Goal: Task Accomplishment & Management: Manage account settings

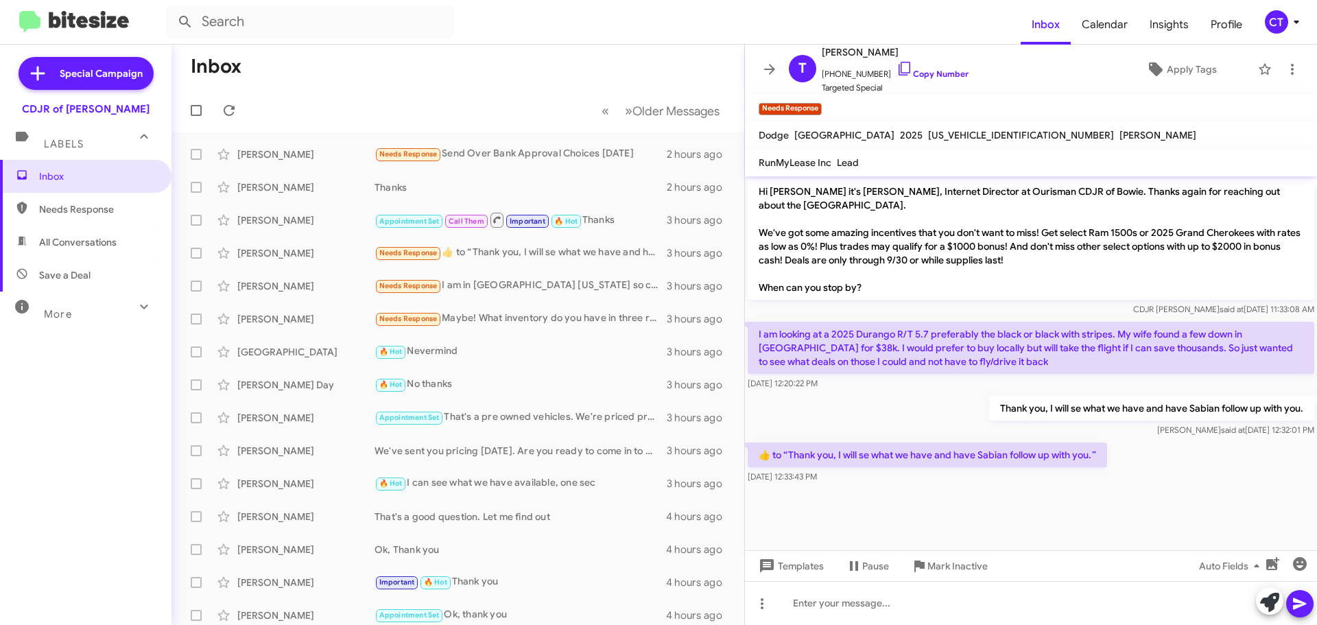
click at [1292, 29] on icon at bounding box center [1297, 22] width 16 height 16
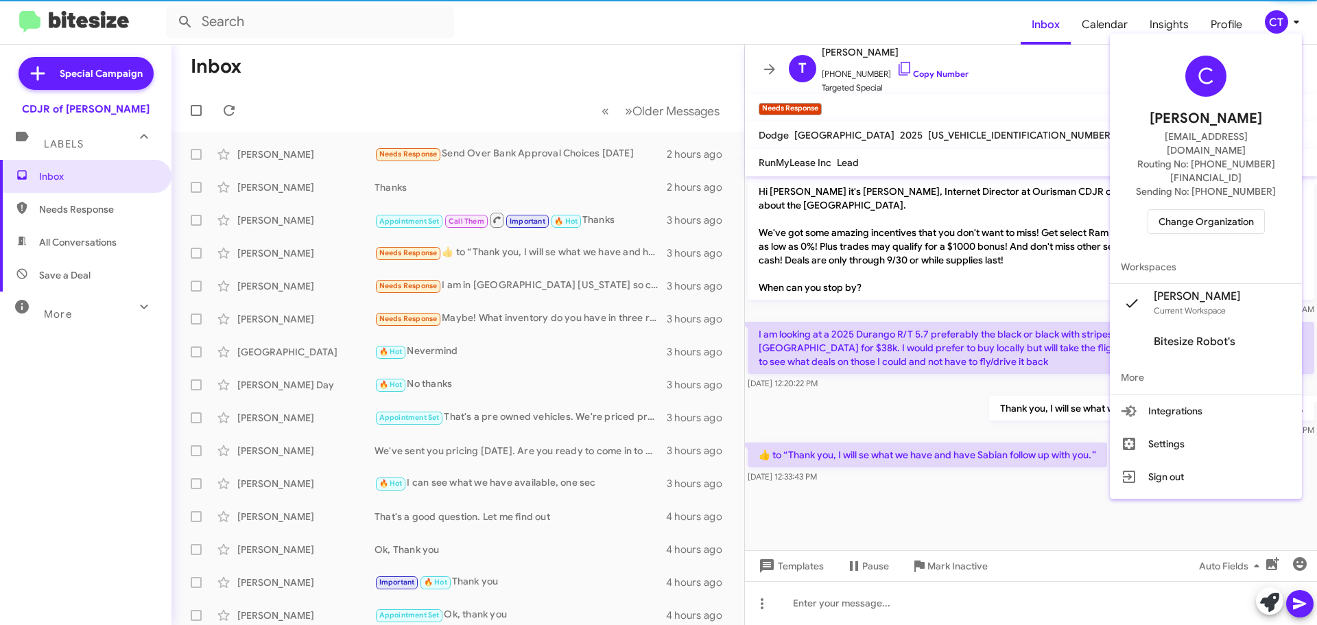
click at [1250, 210] on span "Change Organization" at bounding box center [1206, 221] width 95 height 23
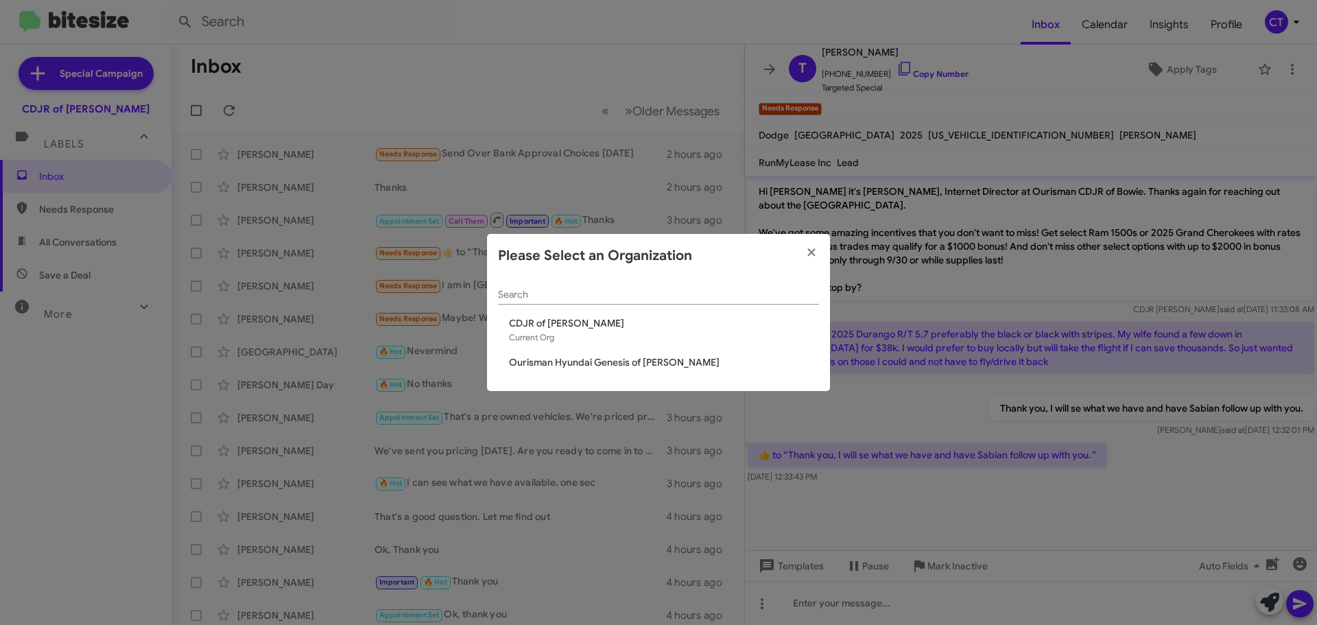
click at [548, 364] on span "Ourisman Hyundai Genesis of [PERSON_NAME]" at bounding box center [664, 362] width 310 height 14
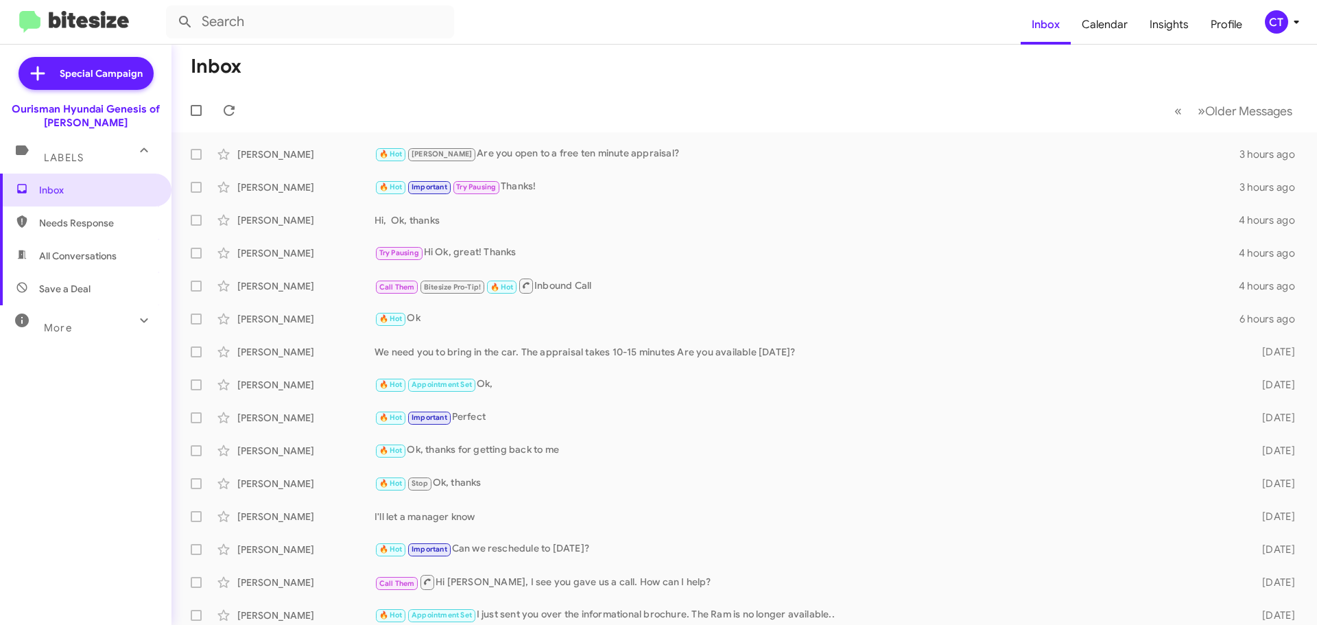
click at [1294, 17] on icon at bounding box center [1297, 22] width 16 height 16
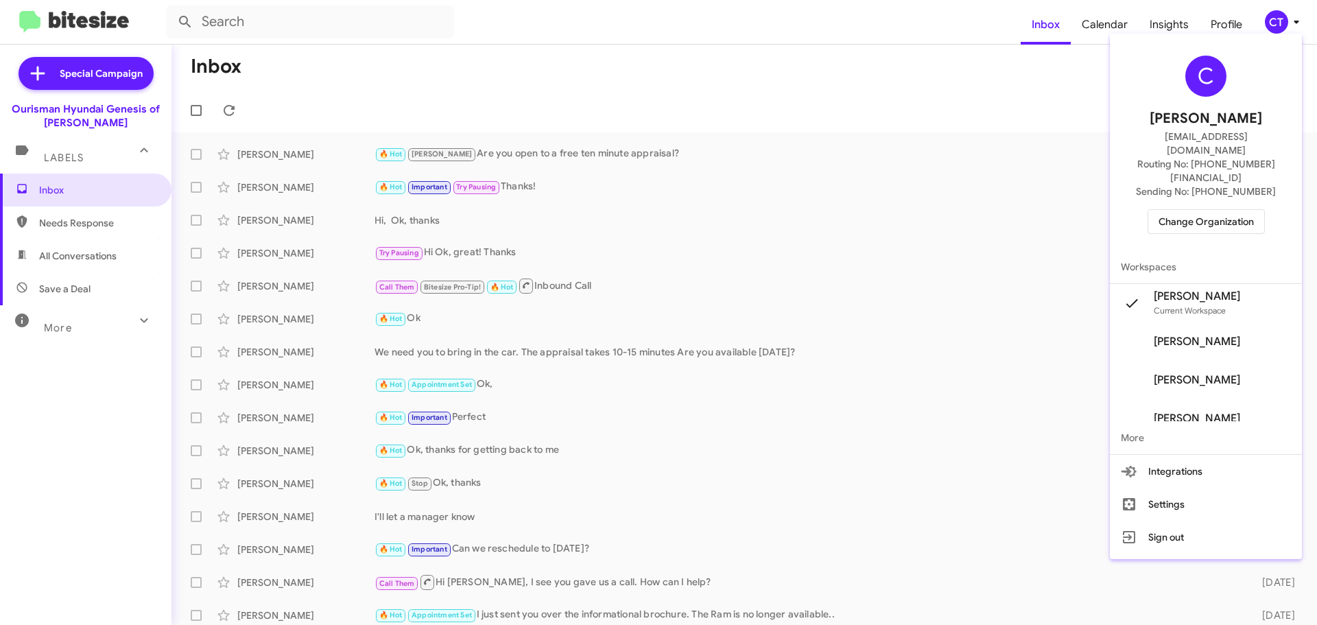
click at [1217, 210] on span "Change Organization" at bounding box center [1206, 221] width 95 height 23
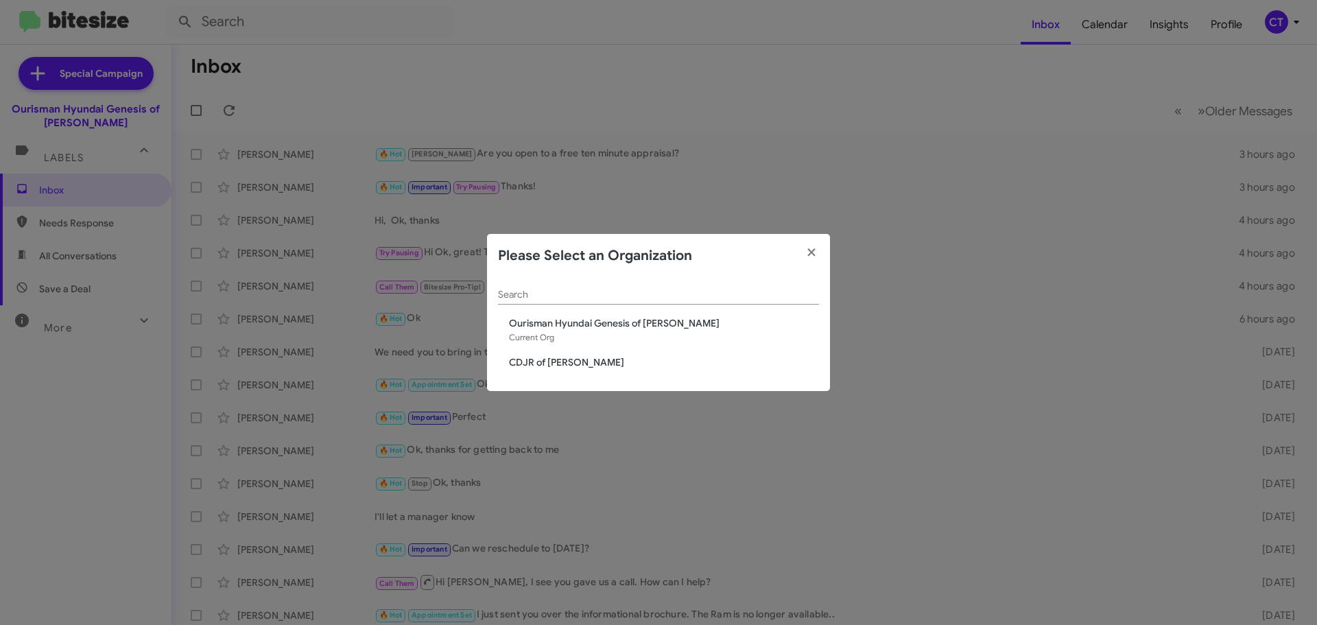
click at [557, 361] on span "CDJR of [PERSON_NAME]" at bounding box center [664, 362] width 310 height 14
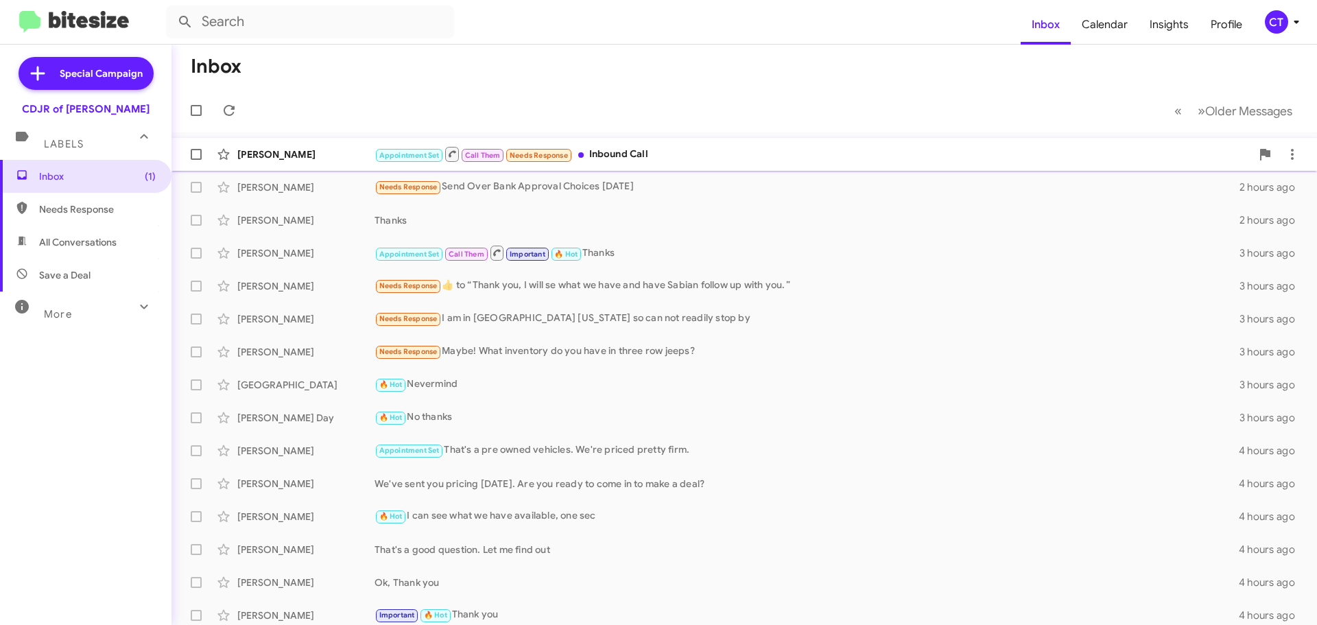
click at [644, 148] on div "Appointment Set Call Them Needs Response Inbound Call" at bounding box center [813, 153] width 877 height 17
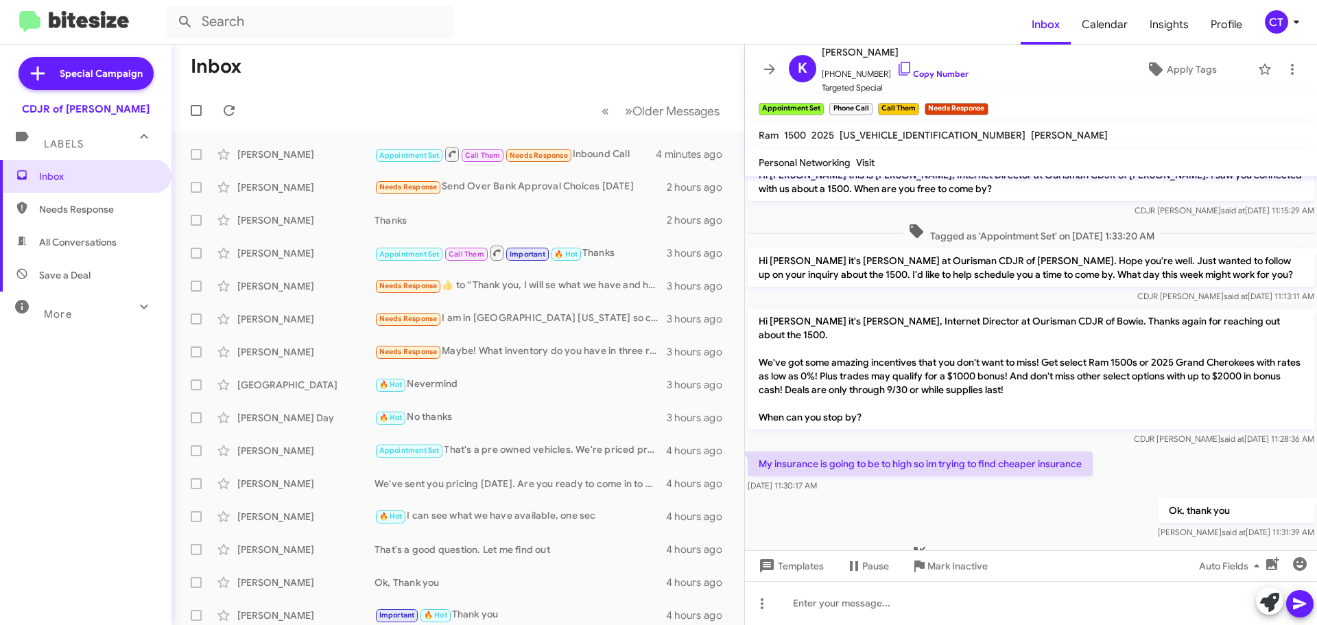
scroll to position [44, 0]
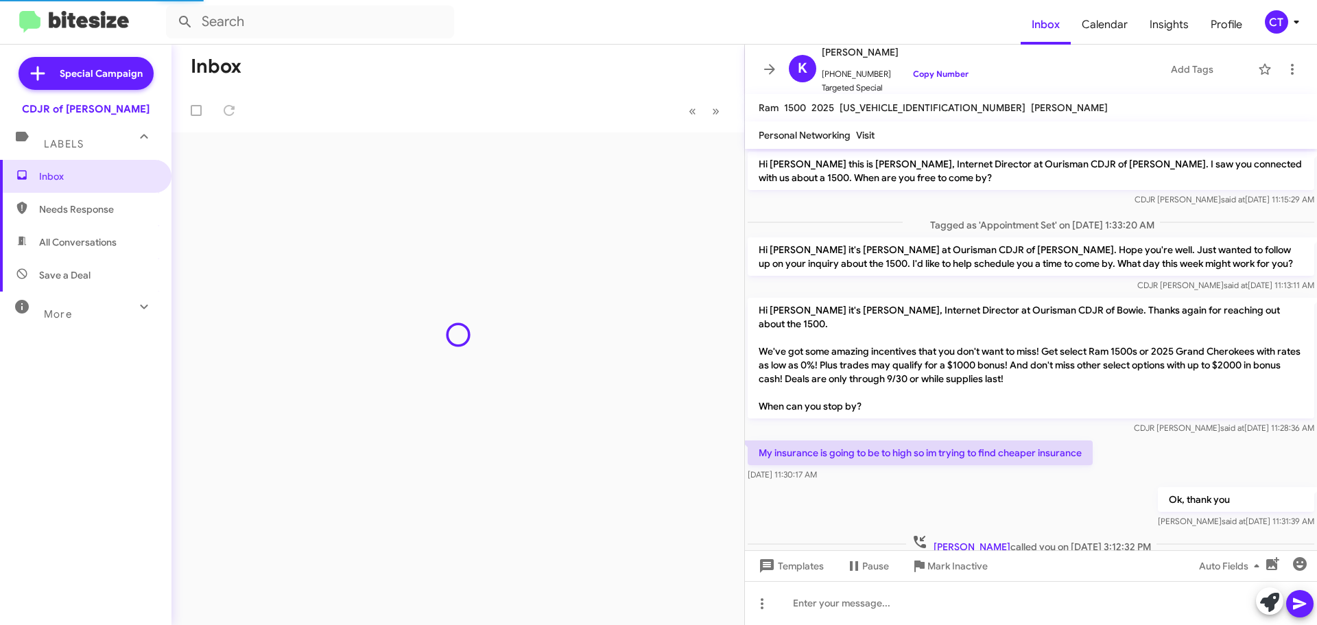
scroll to position [16, 0]
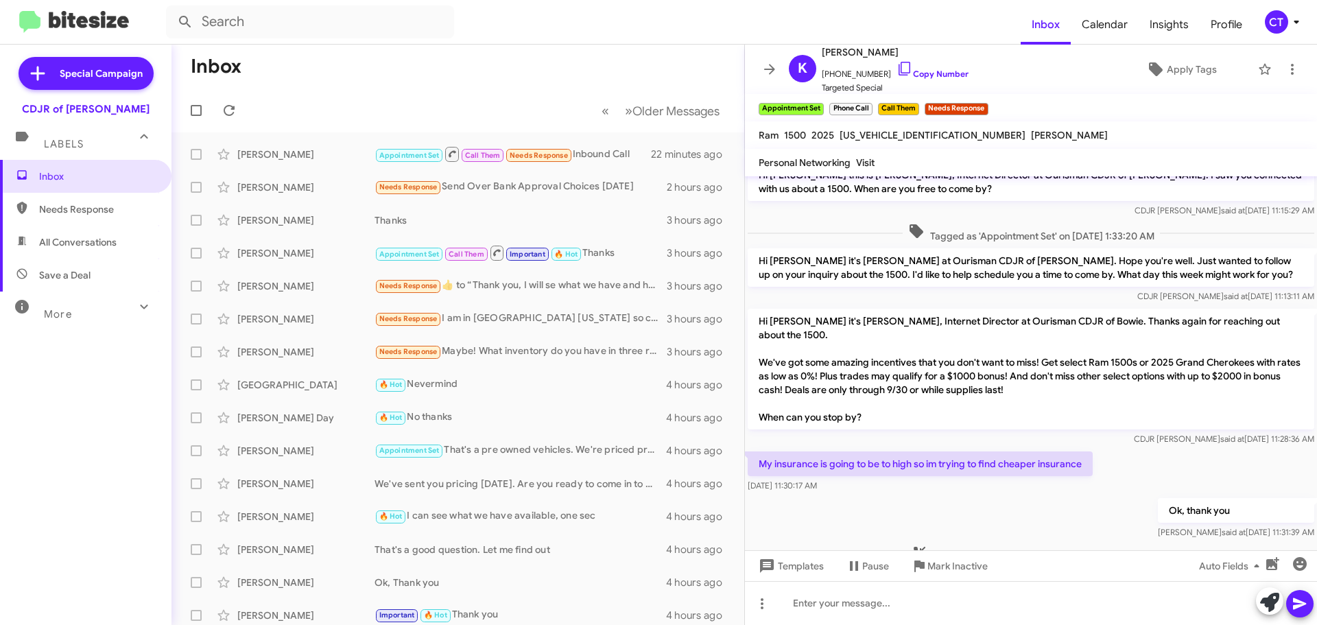
click at [1278, 27] on div "CT" at bounding box center [1276, 21] width 23 height 23
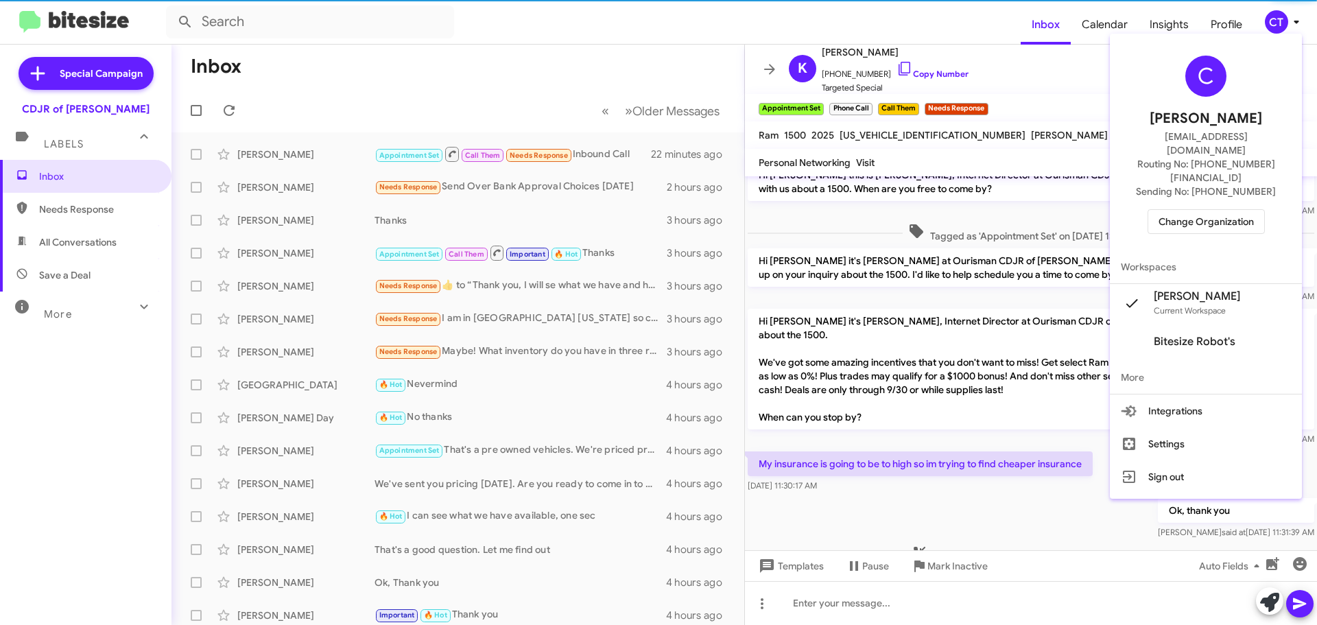
click at [1212, 210] on span "Change Organization" at bounding box center [1206, 221] width 95 height 23
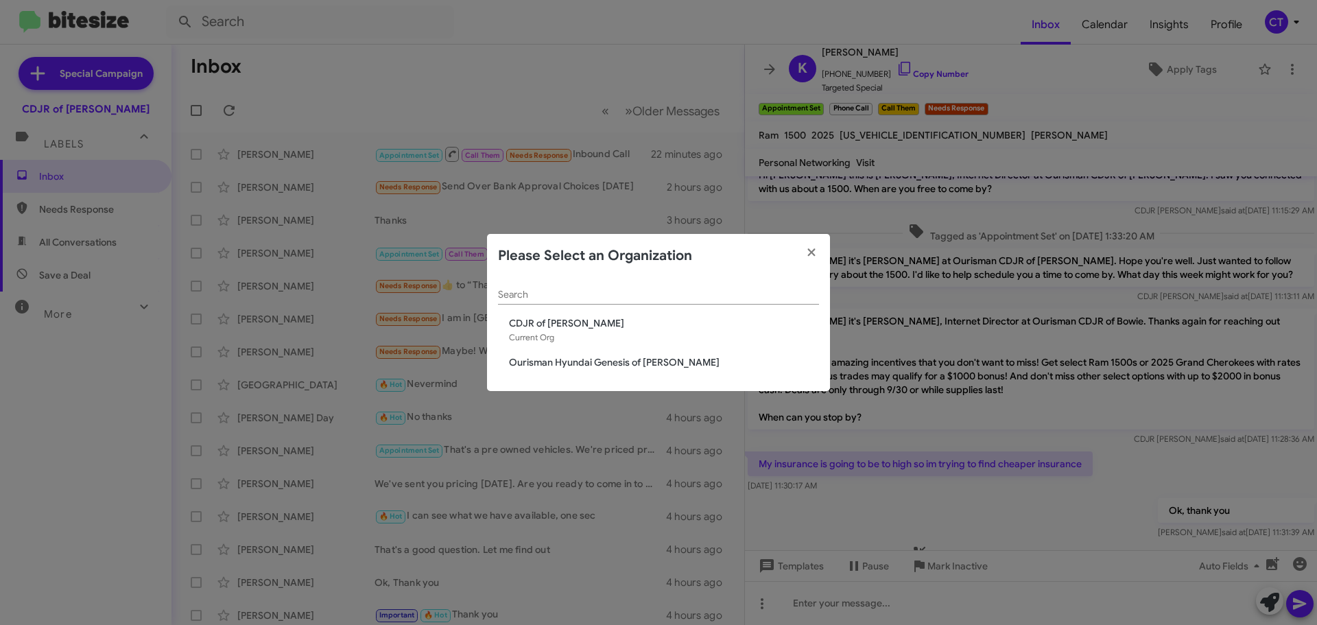
click at [608, 366] on span "Ourisman Hyundai Genesis of [PERSON_NAME]" at bounding box center [664, 362] width 310 height 14
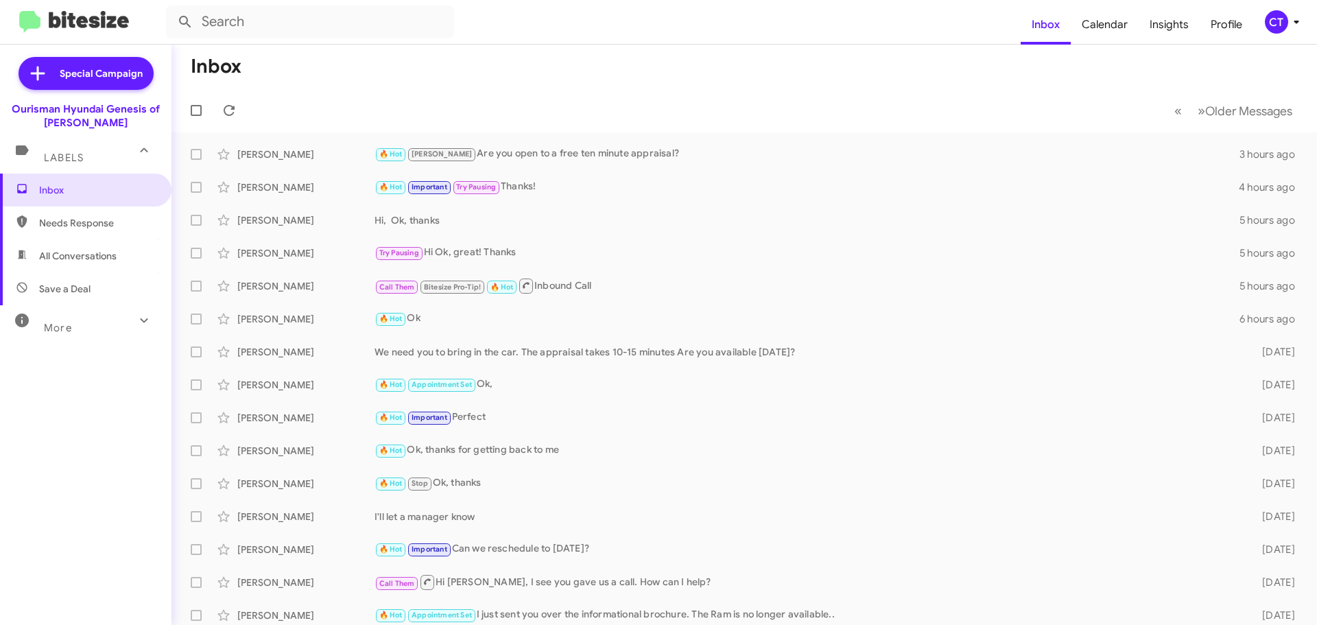
click at [1276, 32] on div "CT" at bounding box center [1276, 21] width 23 height 23
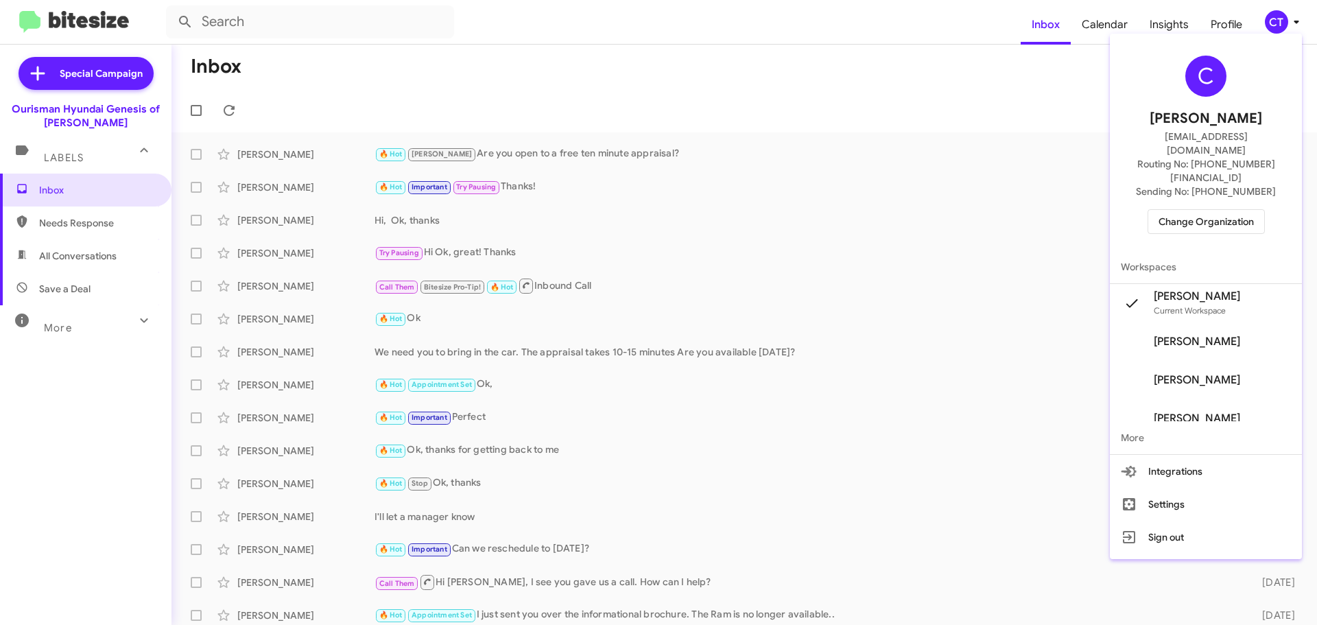
click at [1234, 373] on span "[PERSON_NAME]" at bounding box center [1197, 380] width 86 height 14
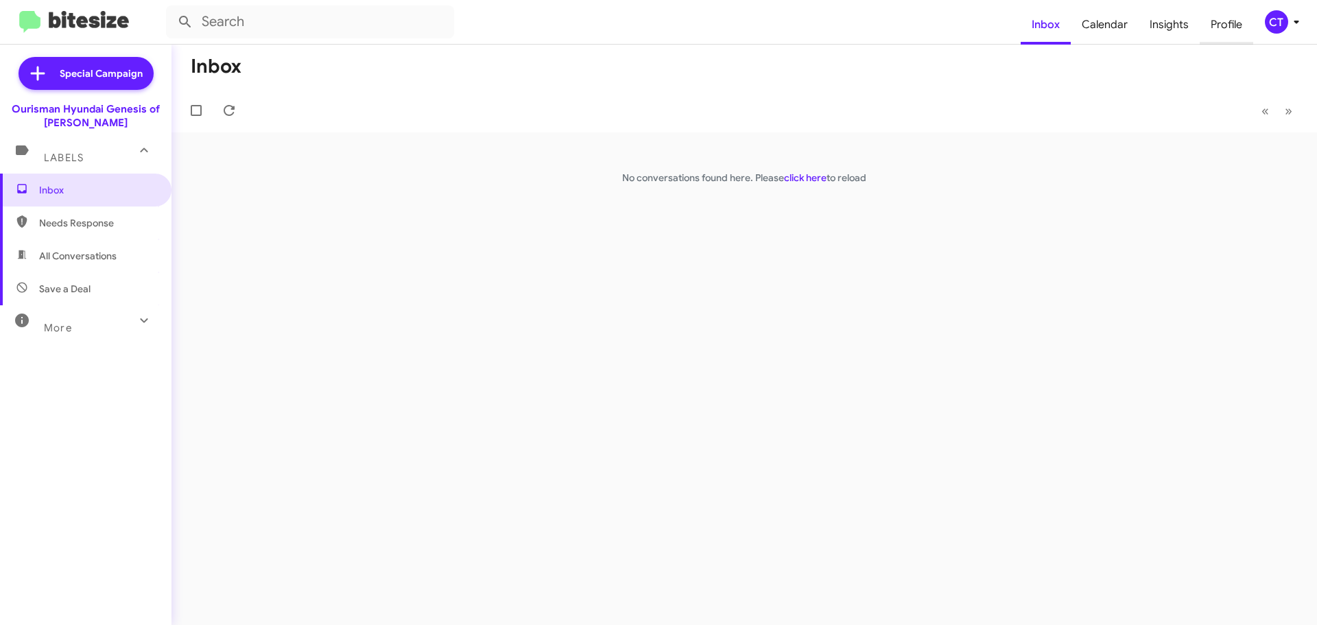
click at [1231, 26] on span "Profile" at bounding box center [1227, 25] width 54 height 40
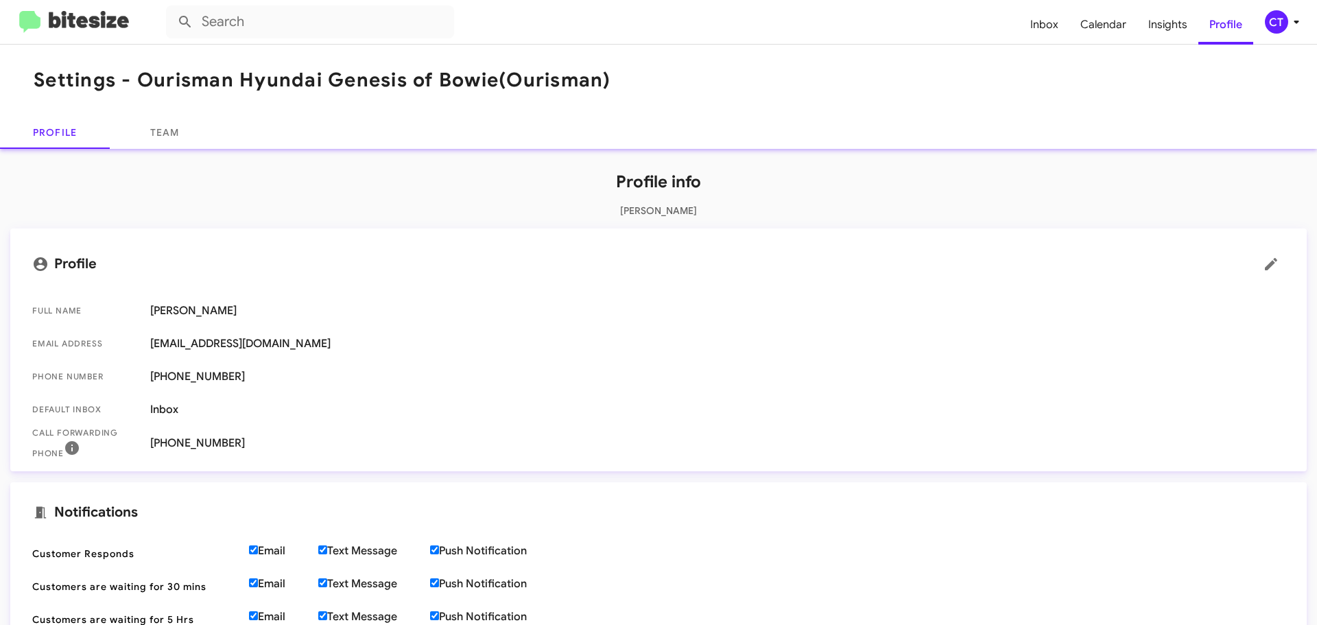
click at [1291, 22] on icon at bounding box center [1297, 22] width 16 height 16
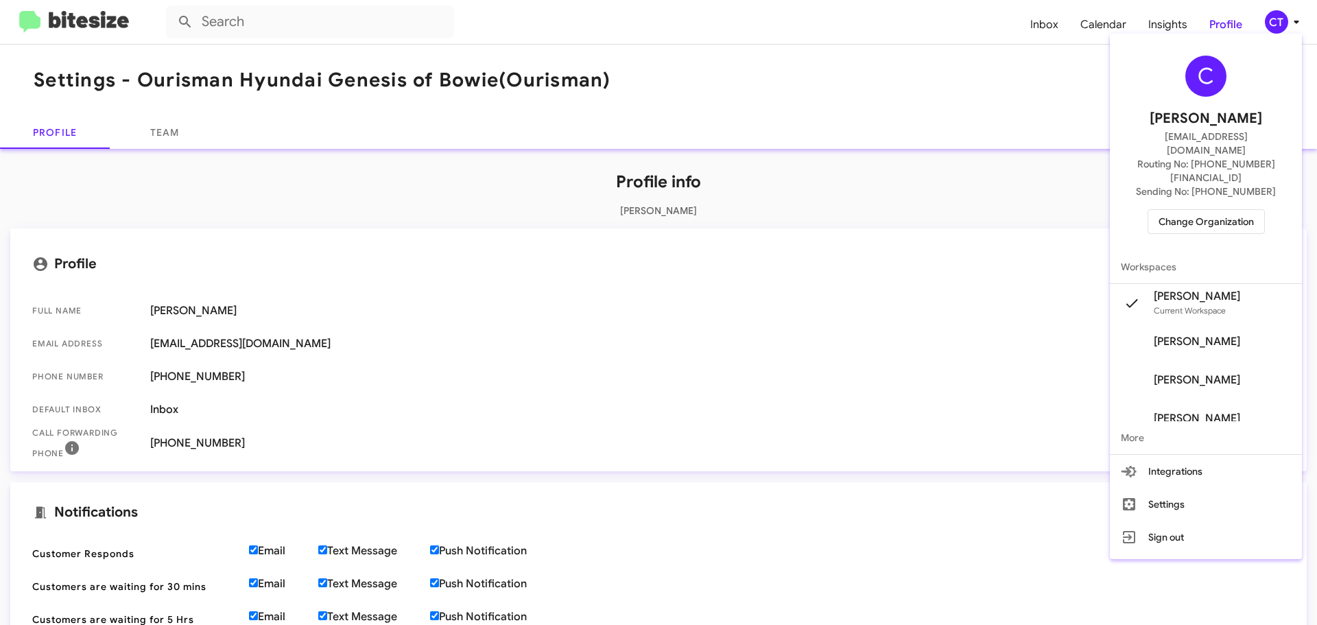
click at [1215, 323] on span "[PERSON_NAME]" at bounding box center [1206, 342] width 192 height 38
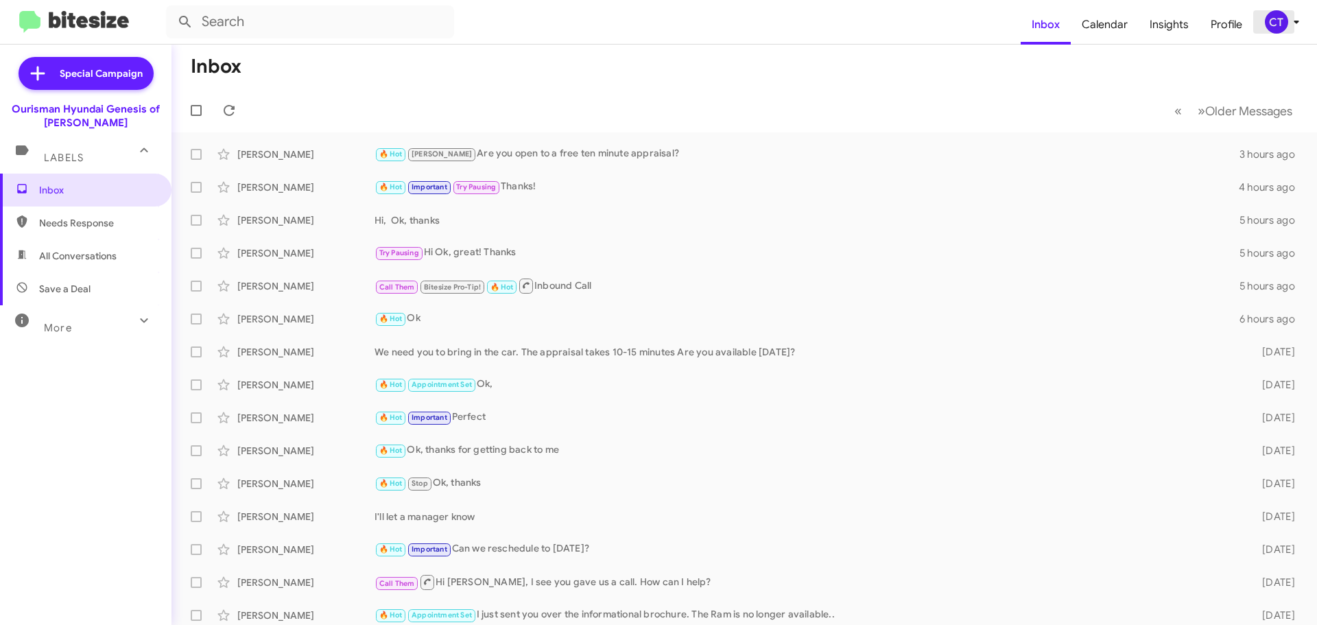
click at [1291, 23] on icon at bounding box center [1297, 22] width 16 height 16
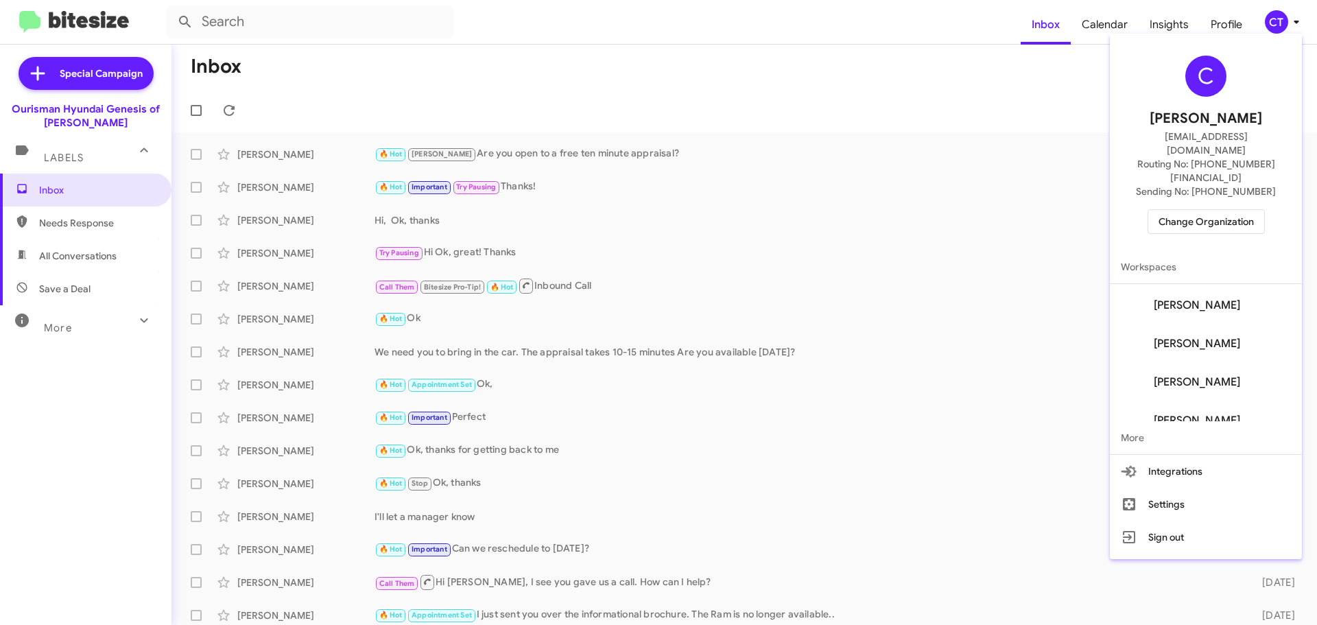
scroll to position [69, 0]
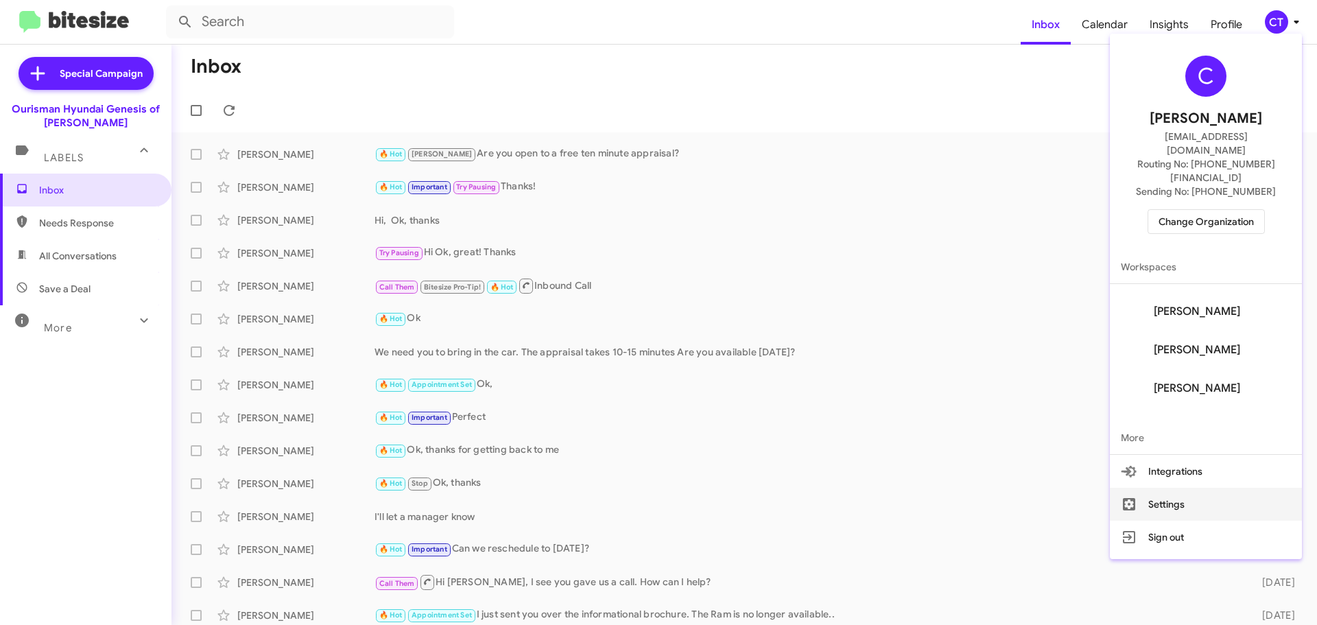
click at [1186, 488] on button "Settings" at bounding box center [1206, 504] width 192 height 33
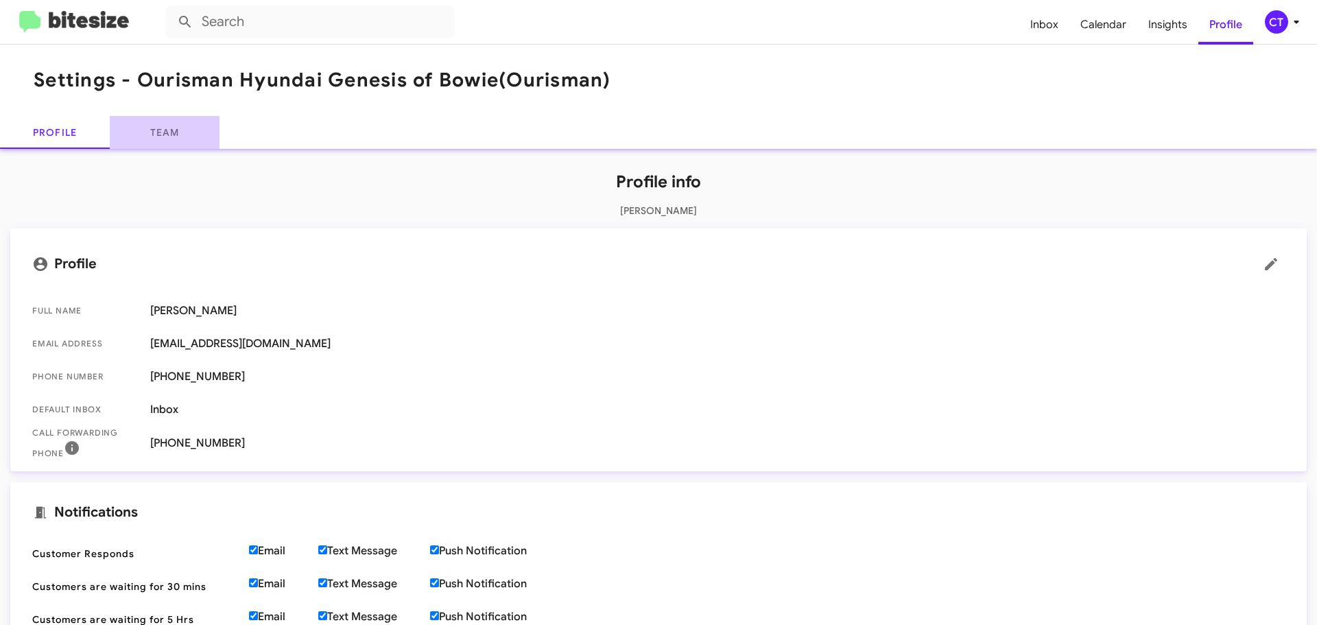
click at [169, 135] on link "Team" at bounding box center [165, 132] width 110 height 33
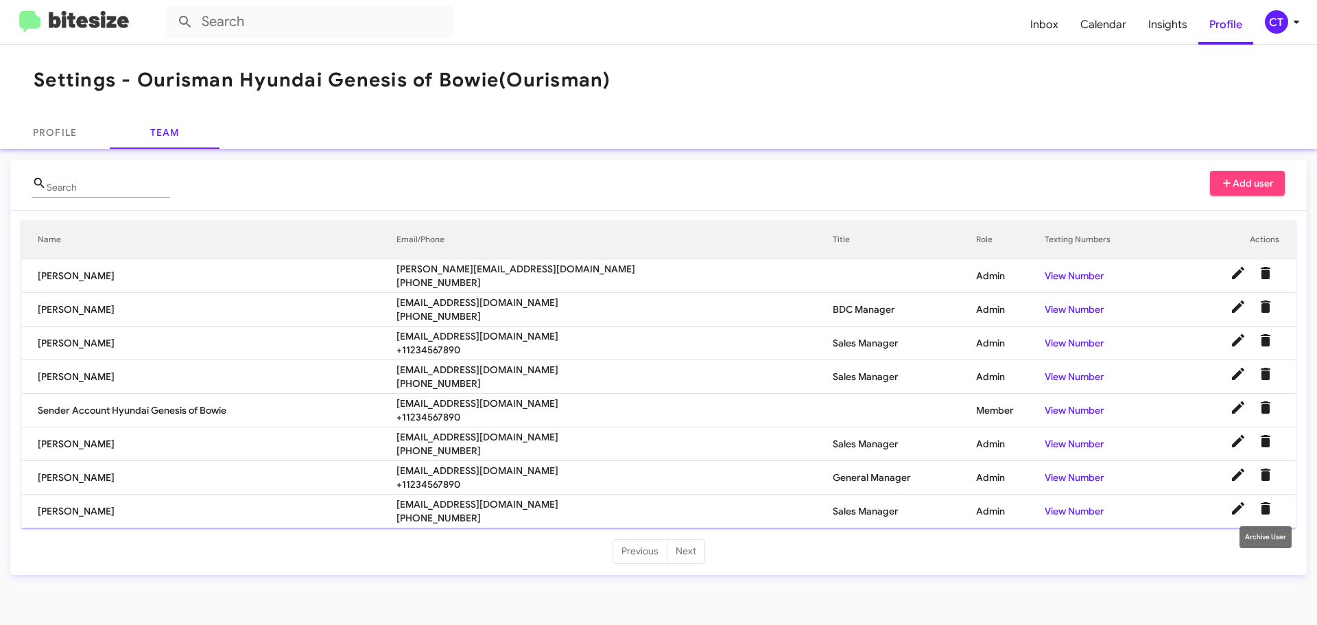
click at [1267, 507] on icon "Delete User" at bounding box center [1266, 508] width 10 height 12
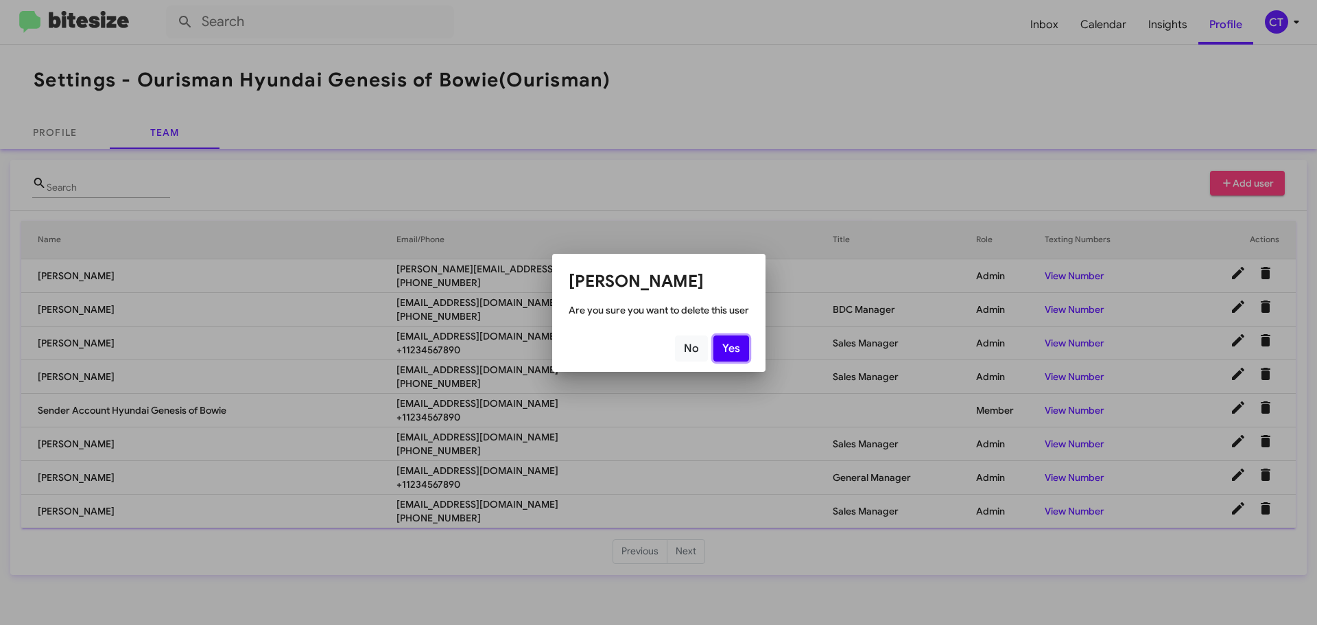
click at [731, 344] on button "Yes" at bounding box center [732, 349] width 36 height 26
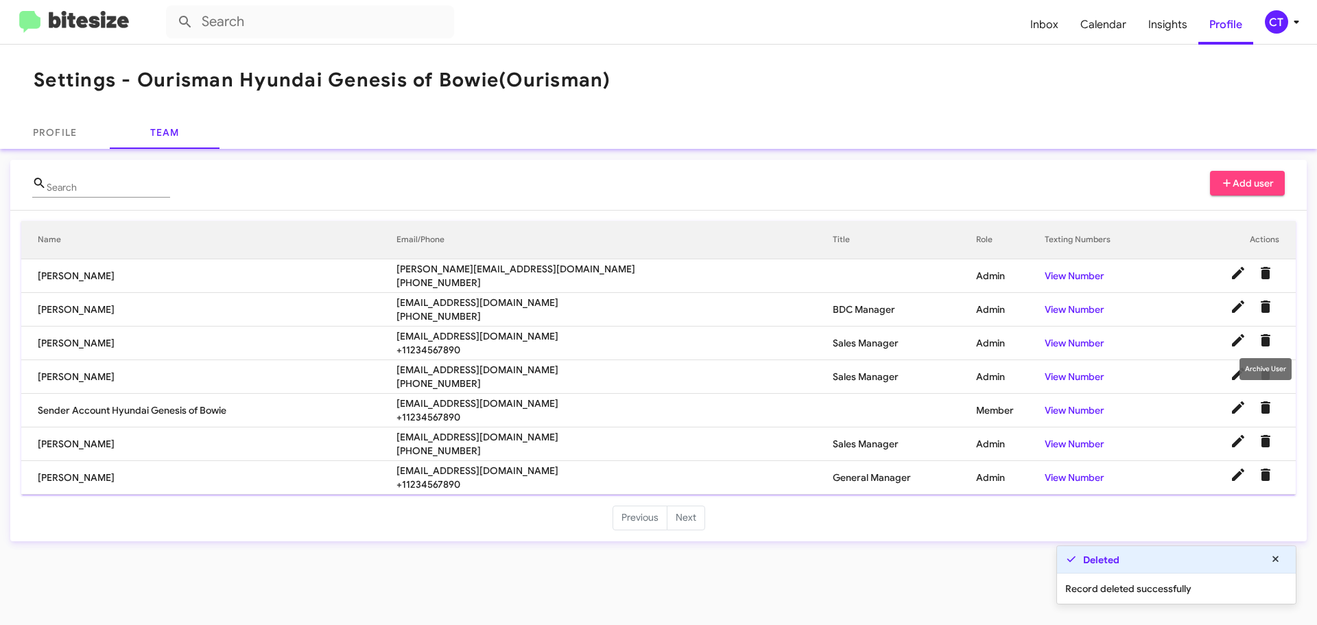
click at [1267, 338] on icon "Delete User" at bounding box center [1266, 340] width 10 height 12
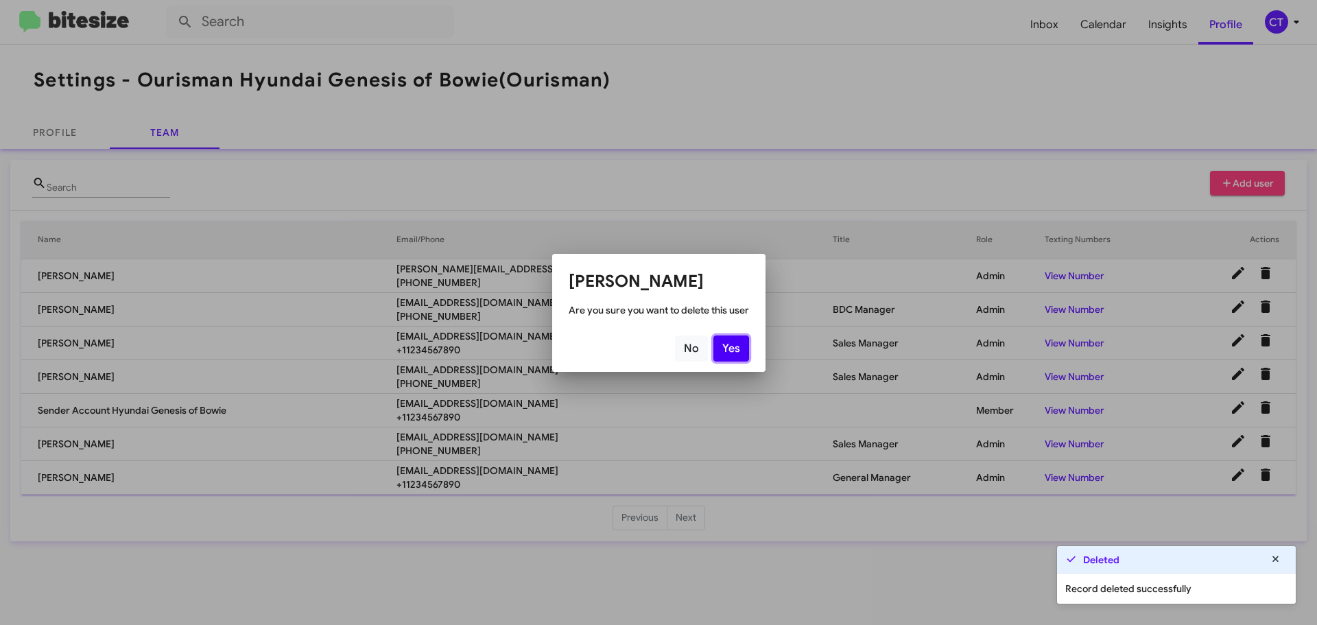
click at [733, 349] on button "Yes" at bounding box center [732, 349] width 36 height 26
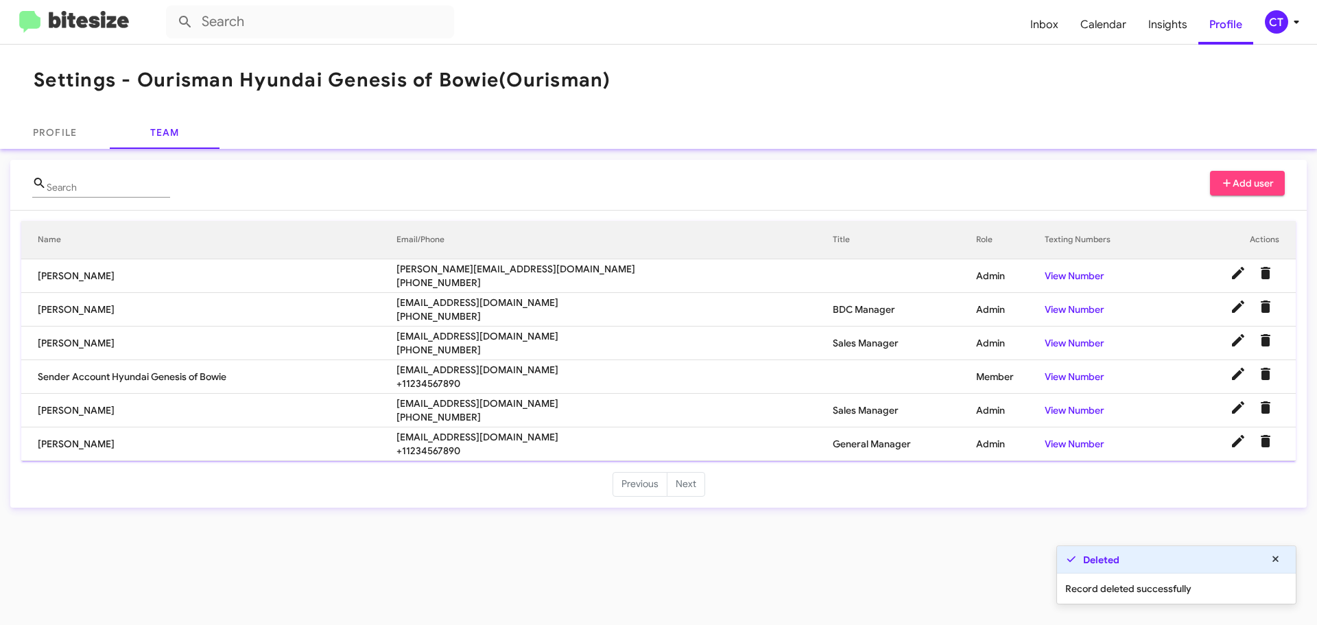
click at [1291, 22] on icon at bounding box center [1297, 22] width 16 height 16
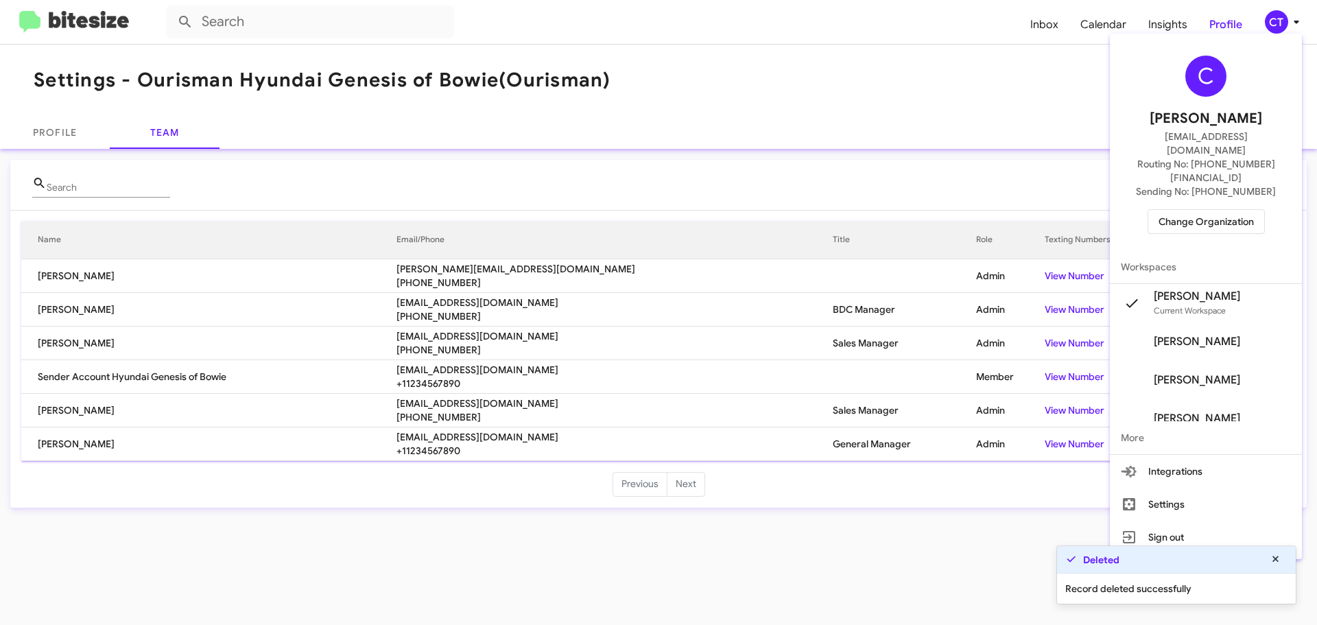
click at [1207, 210] on span "Change Organization" at bounding box center [1206, 221] width 95 height 23
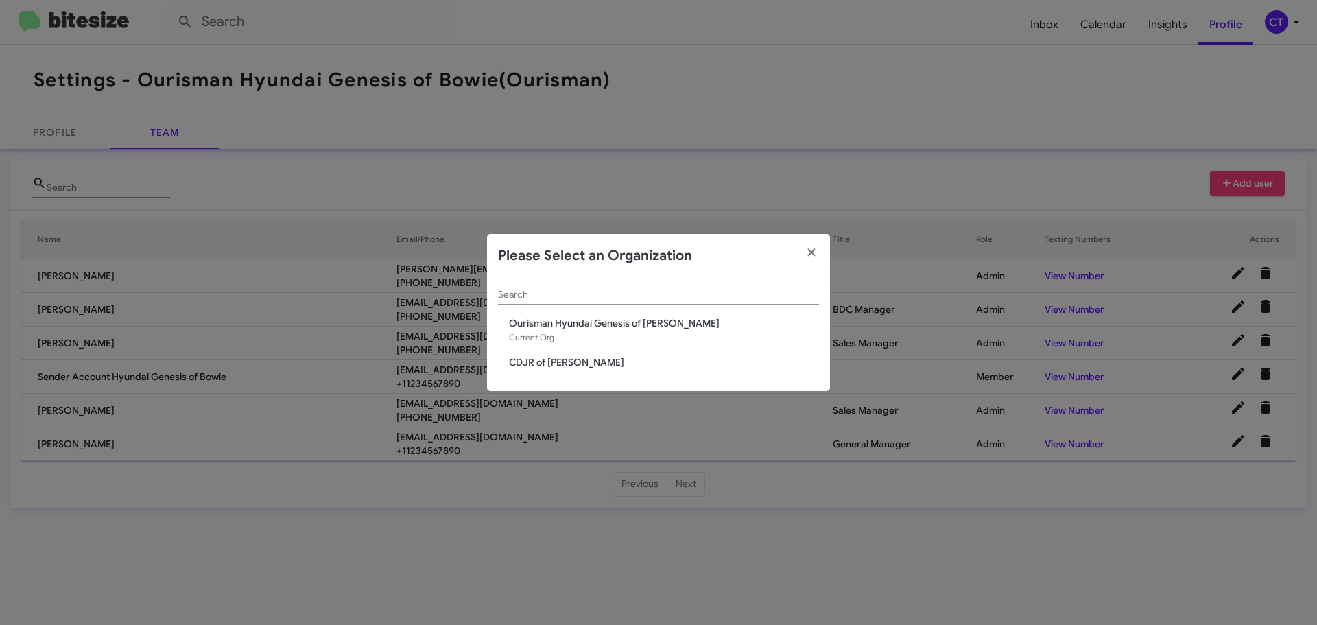
click at [523, 364] on span "CDJR of [PERSON_NAME]" at bounding box center [664, 362] width 310 height 14
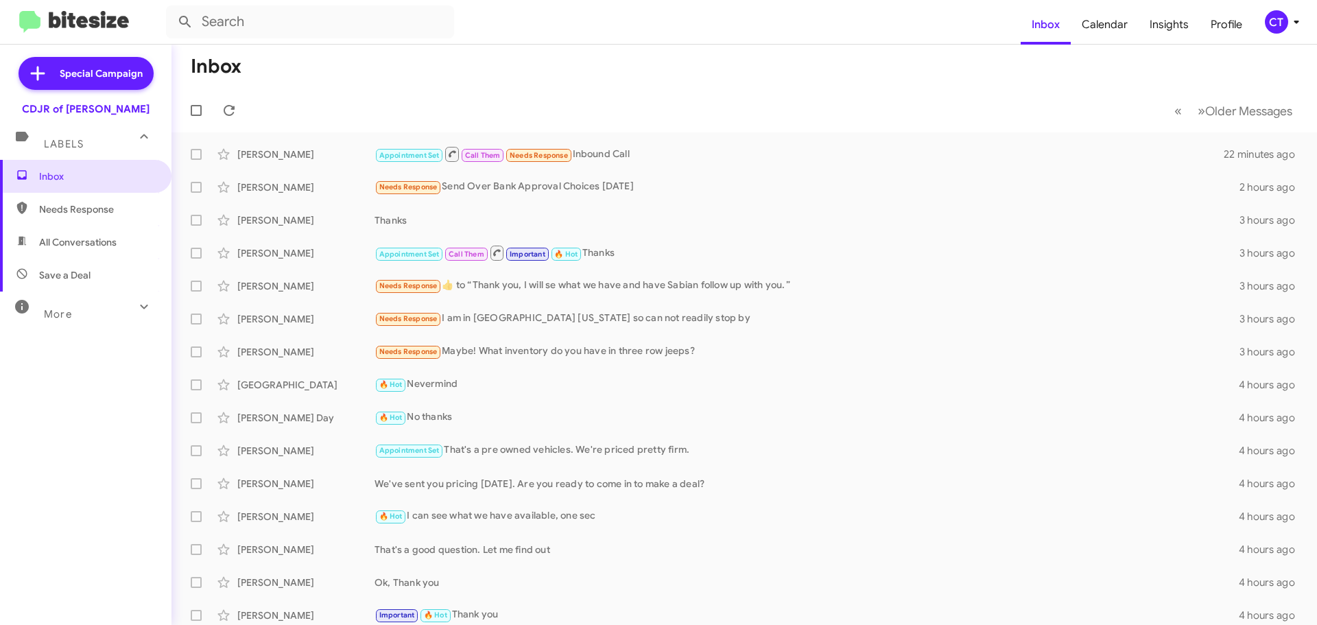
click at [1287, 25] on div "CT" at bounding box center [1276, 21] width 23 height 23
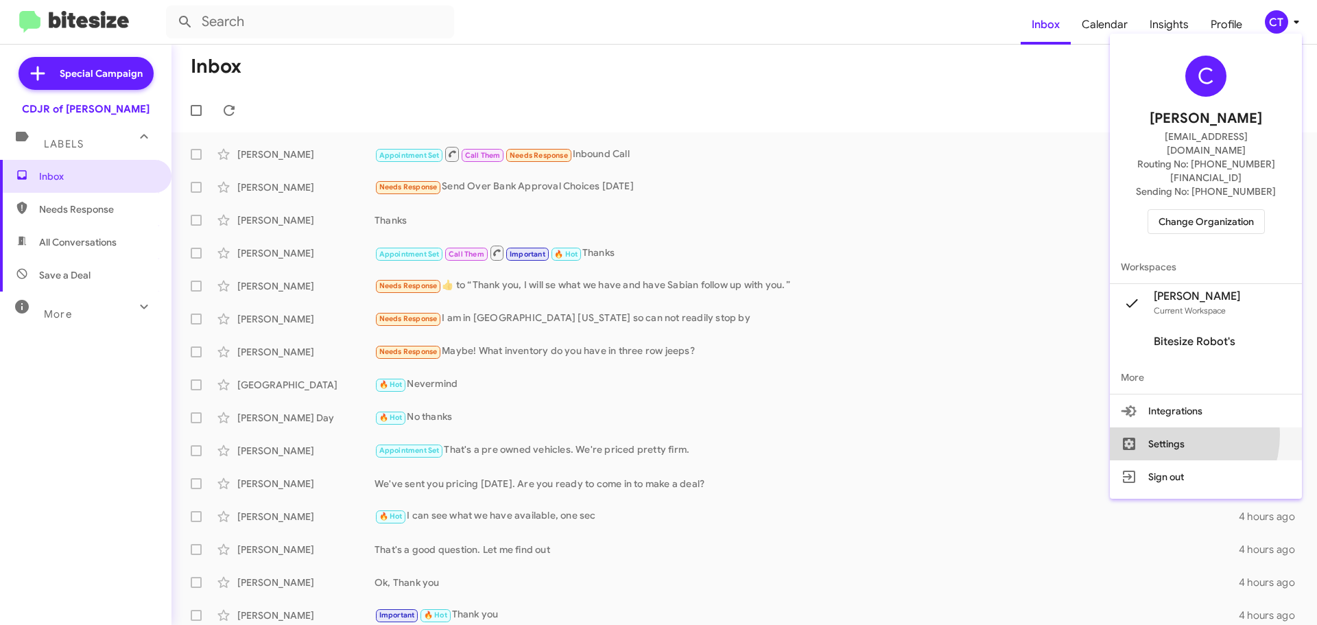
click at [1193, 427] on button "Settings" at bounding box center [1206, 443] width 192 height 33
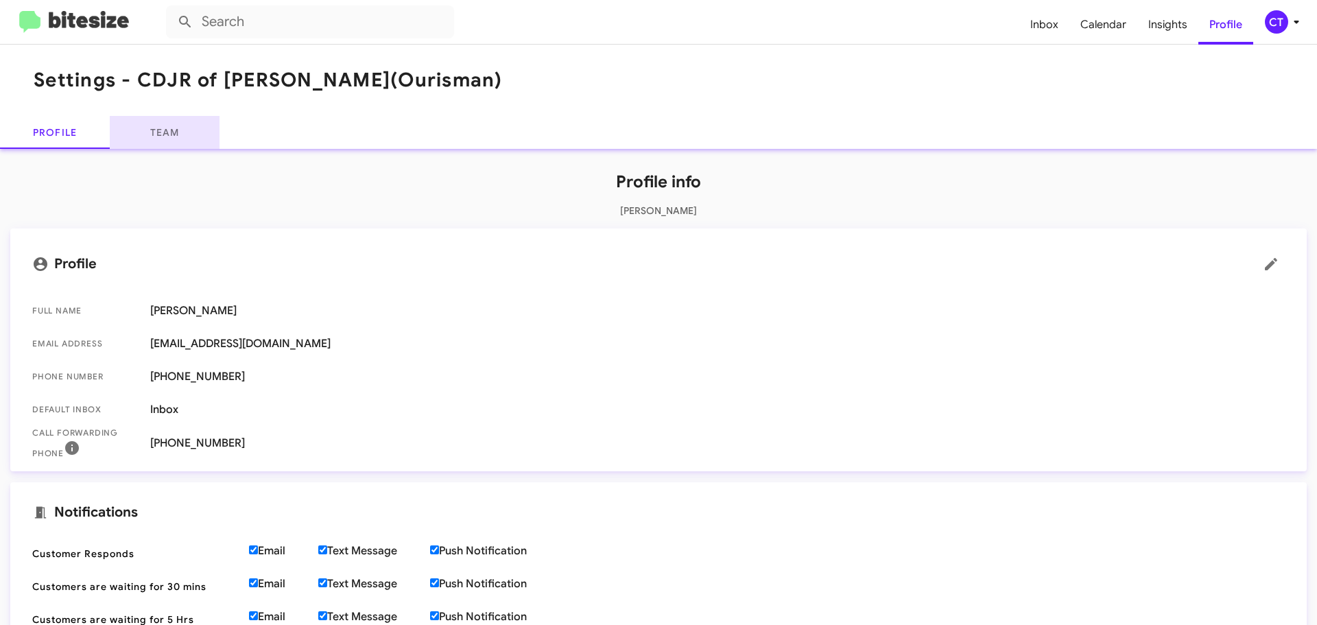
click at [179, 130] on link "Team" at bounding box center [165, 132] width 110 height 33
